Goal: Browse casually: Explore the website without a specific task or goal

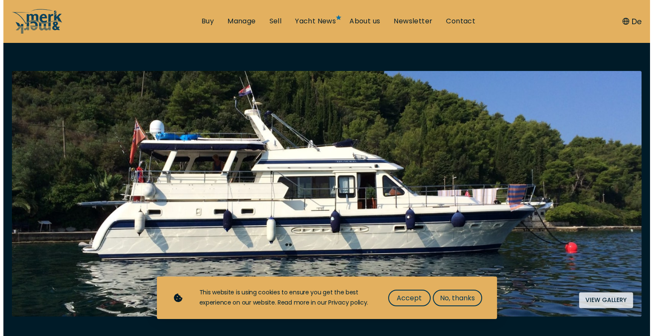
scroll to position [132, 0]
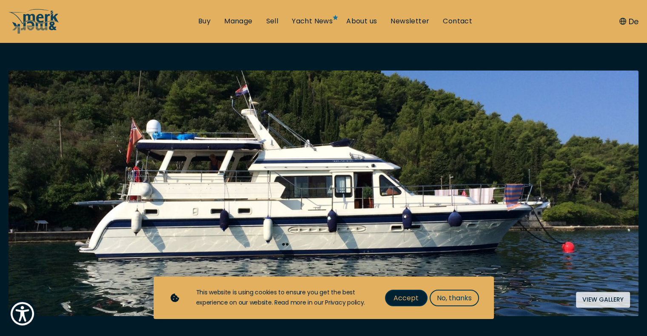
click at [400, 292] on button "Accept" at bounding box center [406, 298] width 43 height 17
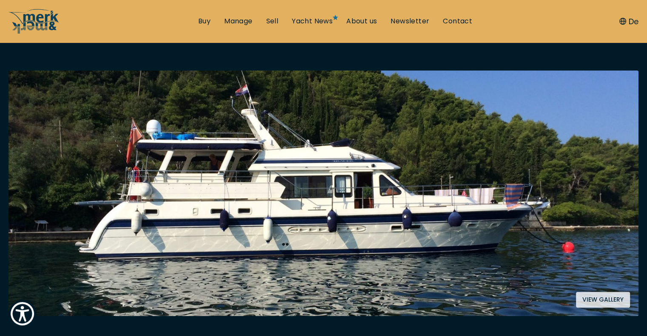
click at [602, 292] on button "View gallery" at bounding box center [603, 300] width 54 height 16
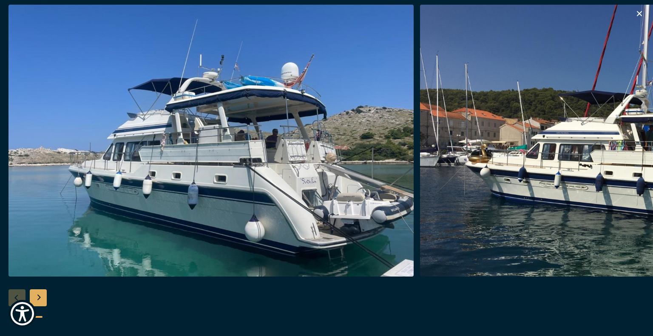
click at [38, 296] on div "Next slide" at bounding box center [38, 298] width 17 height 17
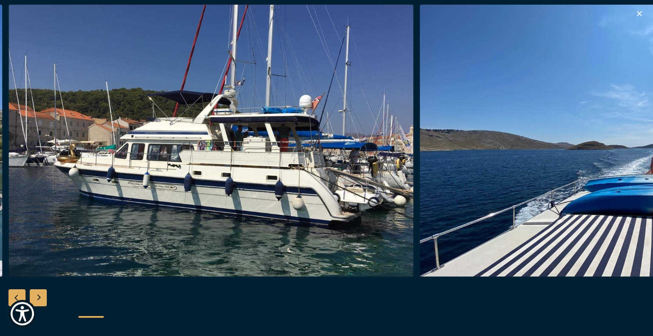
click at [38, 296] on div "Next slide" at bounding box center [38, 298] width 17 height 17
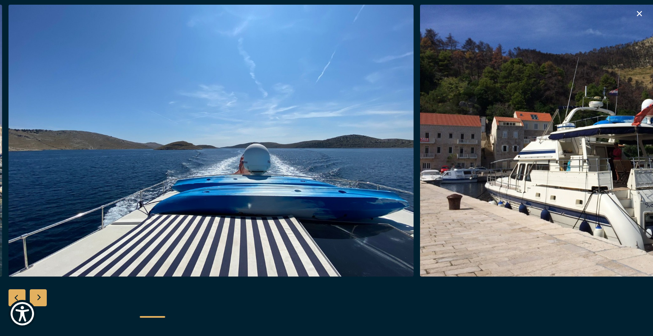
click at [38, 296] on div "Next slide" at bounding box center [38, 298] width 17 height 17
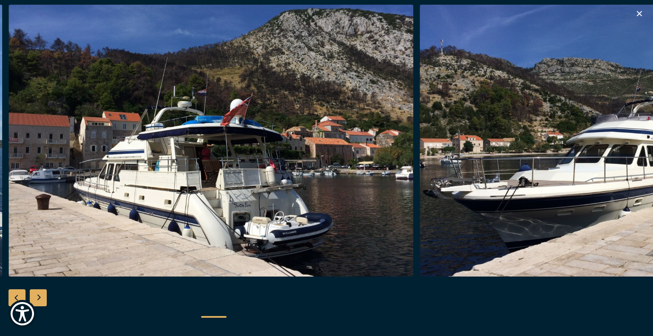
click at [38, 296] on div "Next slide" at bounding box center [38, 298] width 17 height 17
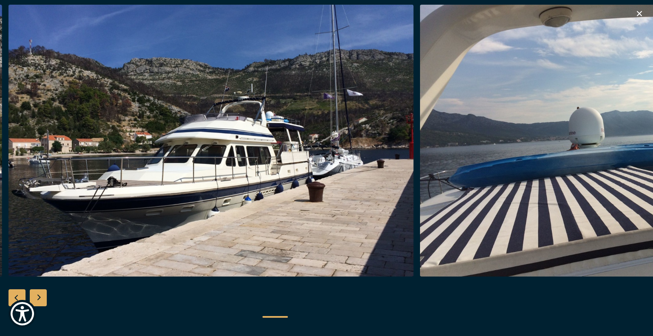
click at [38, 296] on div "Next slide" at bounding box center [38, 298] width 17 height 17
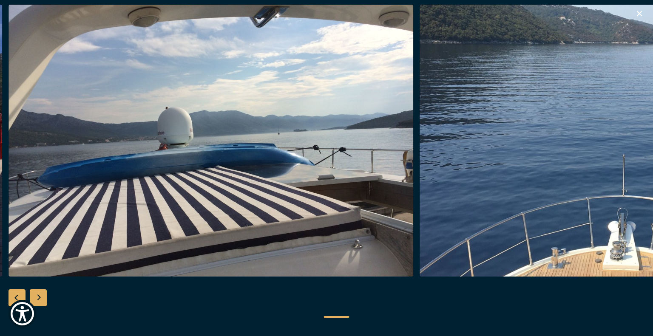
click at [38, 296] on div "Next slide" at bounding box center [38, 298] width 17 height 17
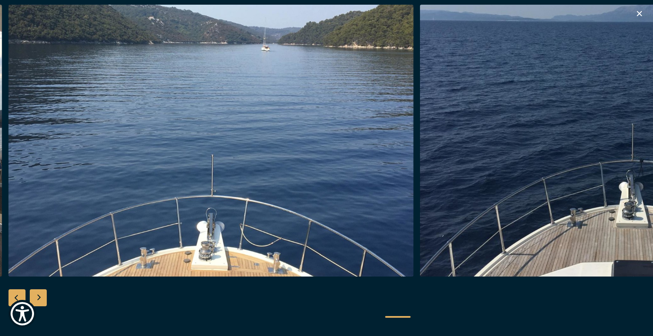
click at [38, 296] on div "Next slide" at bounding box center [38, 298] width 17 height 17
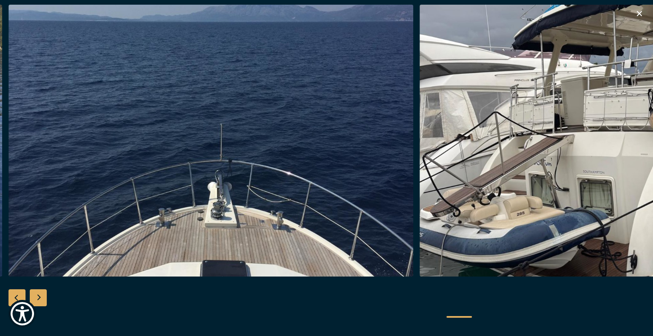
click at [38, 296] on div "Next slide" at bounding box center [38, 298] width 17 height 17
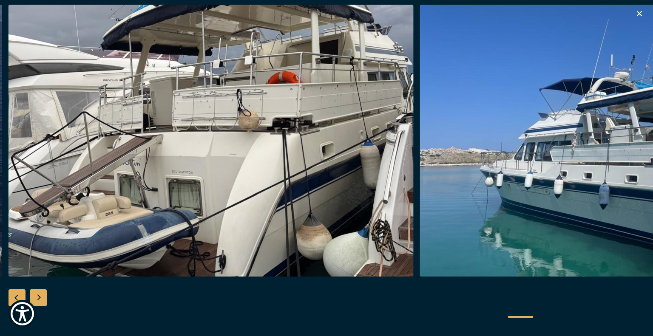
click at [38, 296] on div "Next slide" at bounding box center [38, 298] width 17 height 17
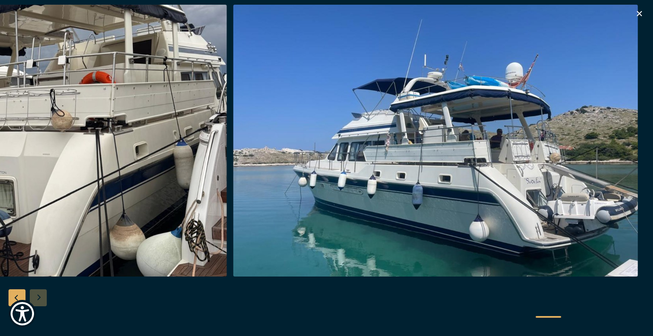
click at [39, 299] on div at bounding box center [326, 168] width 653 height 327
